Goal: Task Accomplishment & Management: Manage account settings

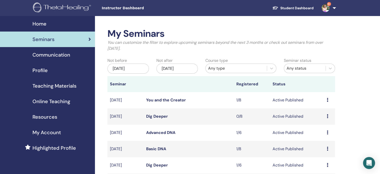
click at [68, 37] on div "Seminars" at bounding box center [47, 40] width 87 height 8
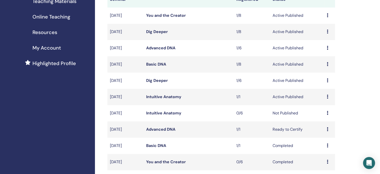
scroll to position [85, 0]
click at [327, 81] on icon at bounding box center [328, 80] width 2 height 4
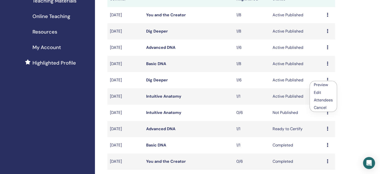
click at [318, 109] on p "Cancel" at bounding box center [323, 108] width 19 height 6
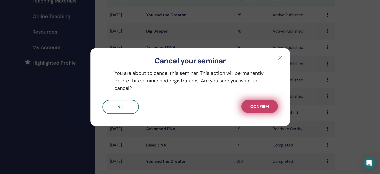
click at [261, 106] on span "Confirm" at bounding box center [260, 106] width 19 height 5
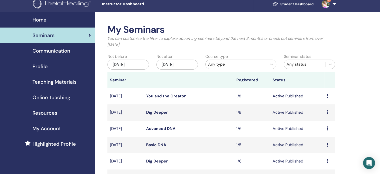
scroll to position [0, 0]
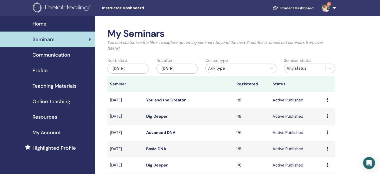
click at [48, 70] on div "Profile" at bounding box center [47, 71] width 87 height 8
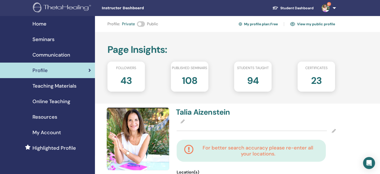
click at [49, 39] on span "Seminars" at bounding box center [44, 40] width 22 height 8
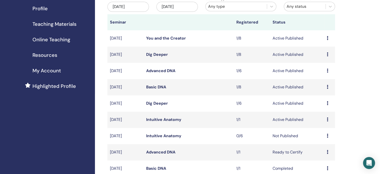
scroll to position [61, 0]
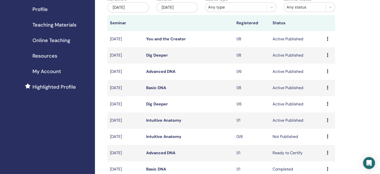
click at [327, 104] on icon at bounding box center [328, 104] width 2 height 4
click at [319, 131] on p "Cancel" at bounding box center [323, 131] width 19 height 6
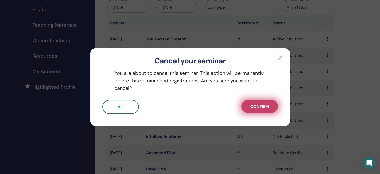
click at [257, 106] on span "Confirm" at bounding box center [260, 106] width 19 height 5
